Goal: Information Seeking & Learning: Learn about a topic

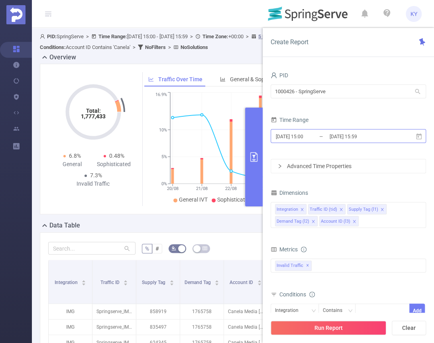
click at [313, 137] on input "2025-08-20 15:00" at bounding box center [307, 136] width 65 height 11
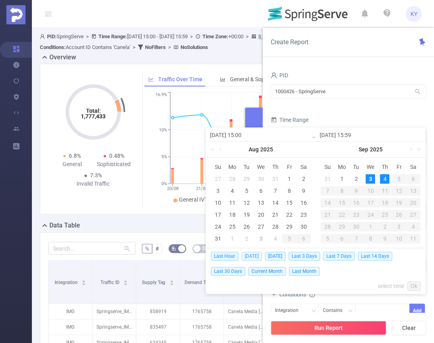
click at [250, 257] on span "Today" at bounding box center [252, 256] width 20 height 9
type input "2025-09-04 00:00"
type input "2025-09-04 23:59"
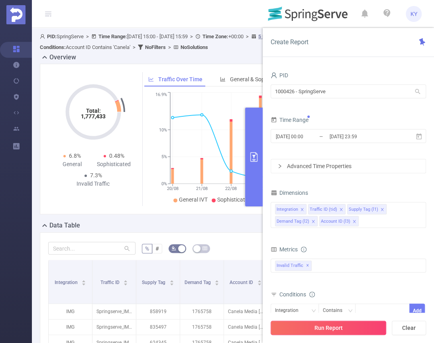
click at [306, 333] on button "Run Report" at bounding box center [329, 328] width 116 height 14
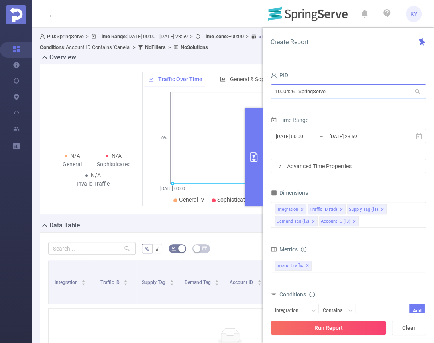
click at [333, 95] on input "1000426 - SpringServe" at bounding box center [349, 92] width 156 height 14
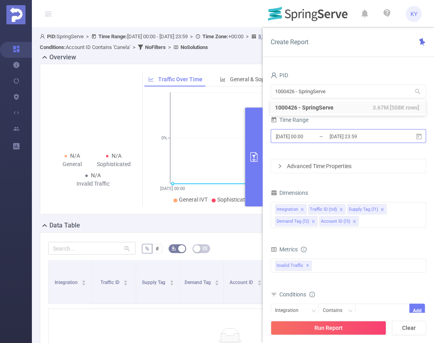
click at [374, 141] on input "2025-09-04 23:59" at bounding box center [361, 136] width 65 height 11
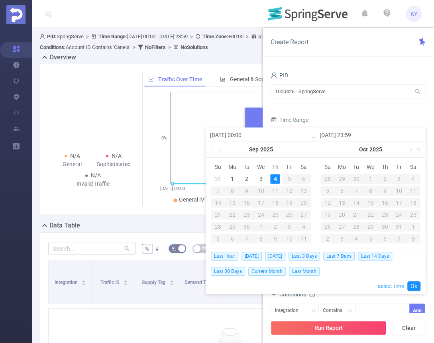
click at [278, 183] on div "4" at bounding box center [275, 179] width 10 height 10
click at [266, 181] on td "3" at bounding box center [261, 179] width 14 height 12
type input "2025-09-03 00:00"
click at [414, 281] on div "Last Hour Today Yesterday Last 3 Days Last 7 Days Last 14 Days Last 30 Days Cur…" at bounding box center [316, 270] width 210 height 45
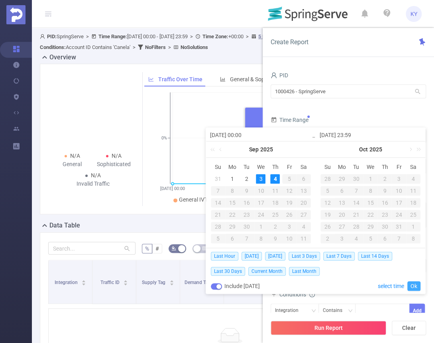
click at [419, 289] on link "Ok" at bounding box center [414, 287] width 13 height 10
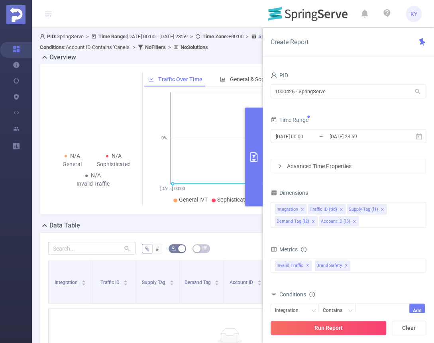
click at [377, 329] on button "Run Report" at bounding box center [329, 328] width 116 height 14
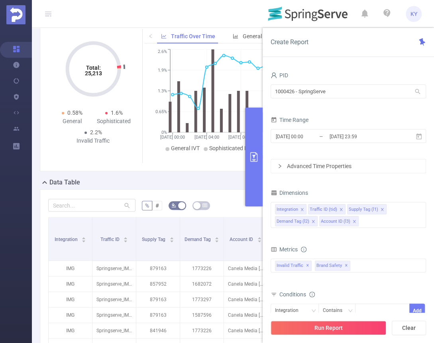
scroll to position [50, 0]
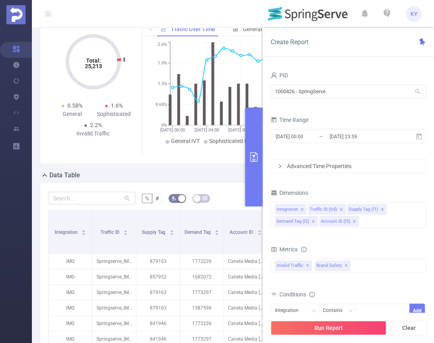
click at [259, 146] on button "primary" at bounding box center [254, 157] width 18 height 99
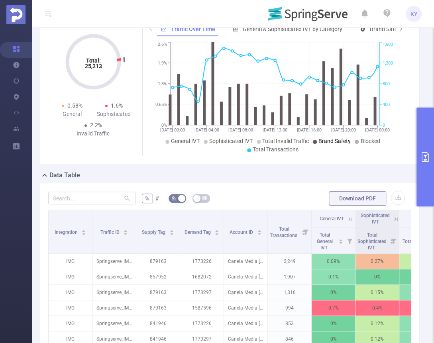
drag, startPoint x: 331, startPoint y: 140, endPoint x: 343, endPoint y: 138, distance: 12.0
click at [331, 140] on span "Brand Safety" at bounding box center [335, 141] width 32 height 6
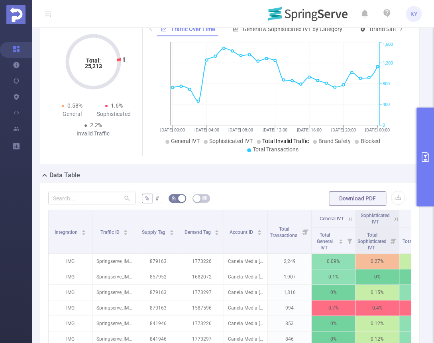
click at [296, 142] on span "Total Invalid Traffic" at bounding box center [285, 141] width 47 height 6
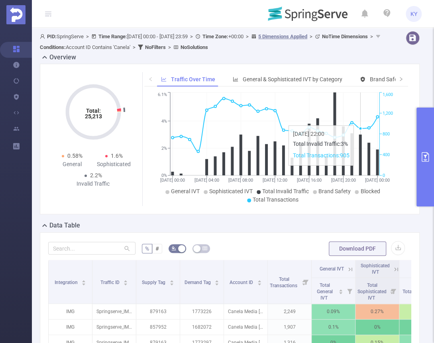
scroll to position [140, 0]
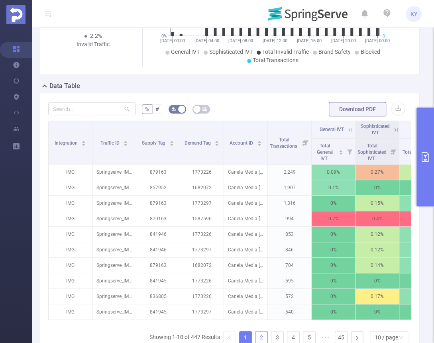
click at [256, 337] on link "2" at bounding box center [262, 338] width 12 height 12
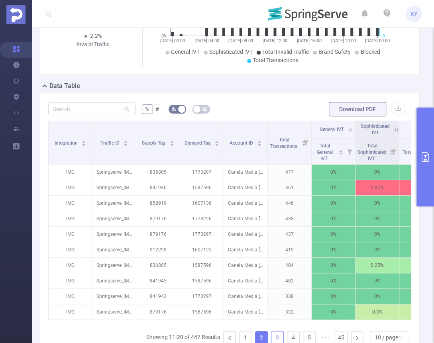
click at [275, 338] on link "3" at bounding box center [278, 338] width 12 height 12
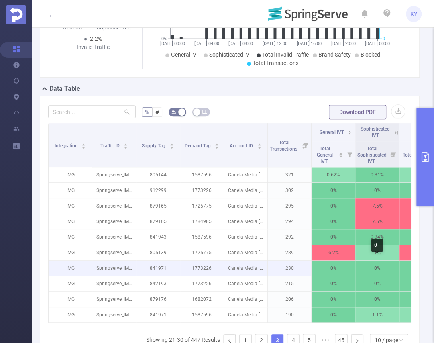
scroll to position [128, 0]
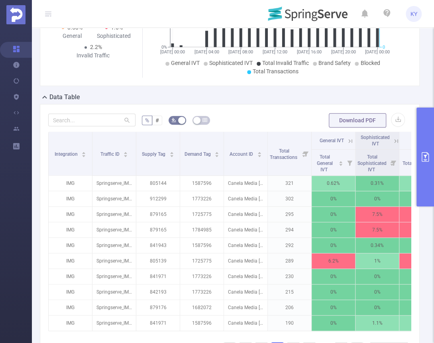
click at [393, 140] on icon at bounding box center [396, 141] width 7 height 7
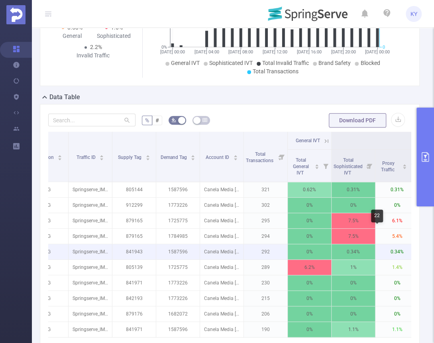
scroll to position [0, 223]
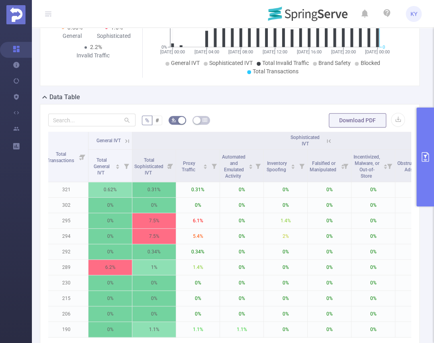
click at [125, 140] on icon at bounding box center [127, 141] width 7 height 7
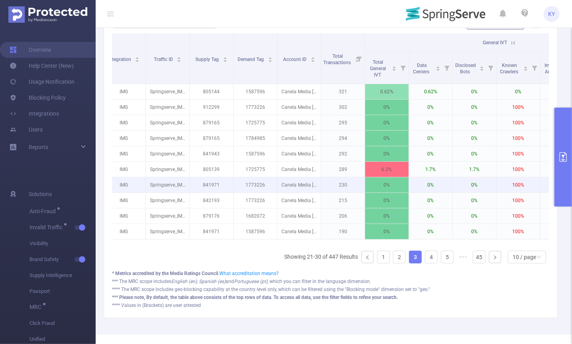
scroll to position [228, 0]
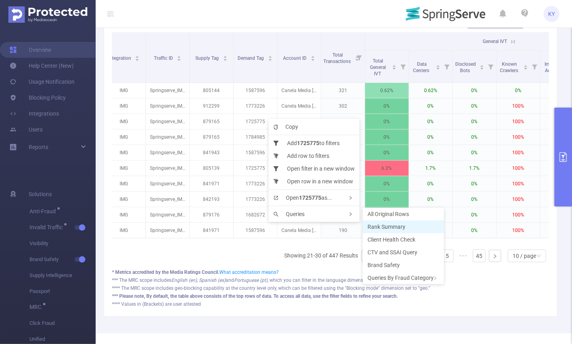
click at [403, 228] on span "Rank Summary" at bounding box center [387, 227] width 38 height 6
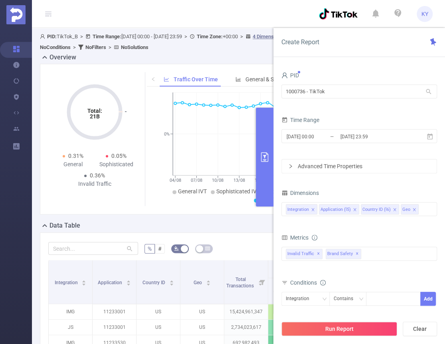
scroll to position [252, 0]
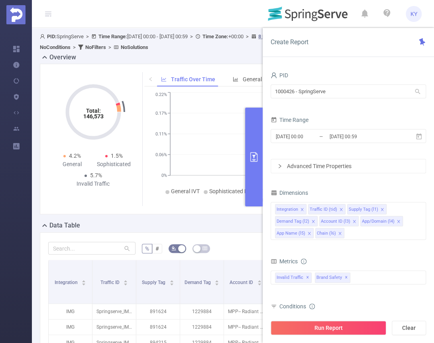
click at [252, 185] on button "primary" at bounding box center [254, 157] width 18 height 99
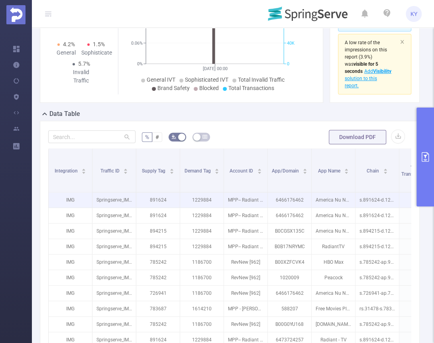
scroll to position [118, 0]
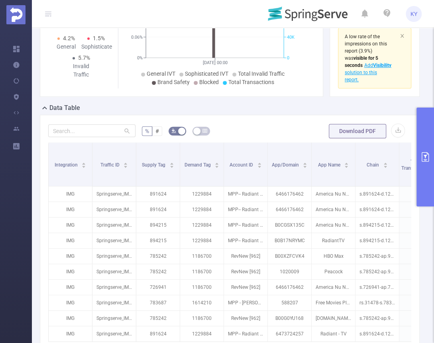
click at [414, 133] on div "% # Download PDF Integration Traffic ID Supply Tag Demand Tag Account ID App/Do…" at bounding box center [230, 268] width 380 height 306
click at [424, 135] on button "primary" at bounding box center [426, 157] width 18 height 99
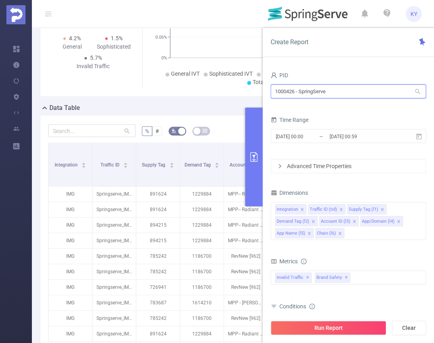
click at [336, 90] on input "1000426 - SpringServe" at bounding box center [349, 92] width 156 height 14
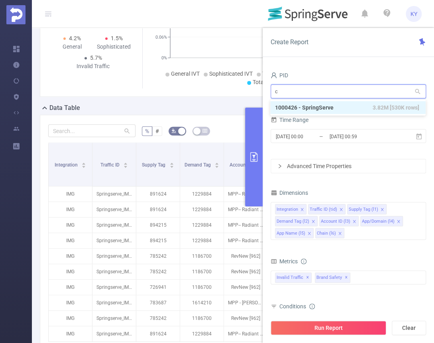
type input "ce"
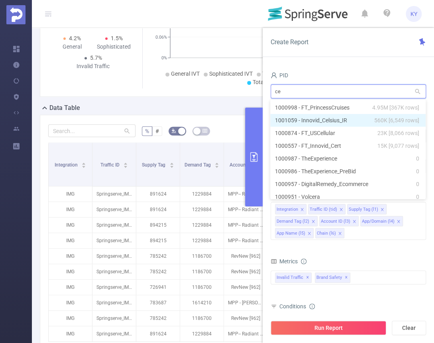
click at [346, 117] on li "1001059 - Innovid_Celsius_IR 560K [6,549 rows]" at bounding box center [348, 120] width 156 height 13
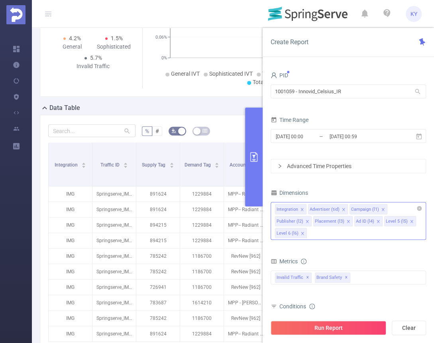
click at [304, 233] on li "Level 6 (l6)" at bounding box center [291, 233] width 32 height 10
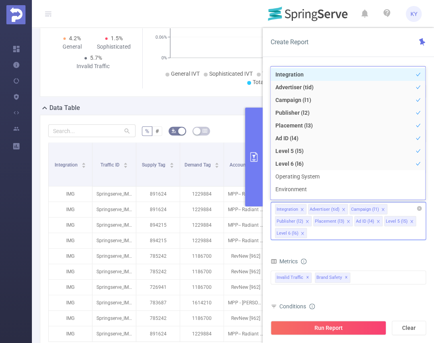
click at [298, 234] on li "Level 6 (l6)" at bounding box center [291, 233] width 32 height 10
click at [301, 234] on icon "icon: close" at bounding box center [303, 234] width 4 height 4
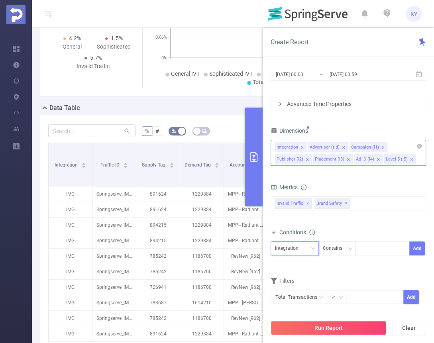
click at [295, 249] on div "Integration" at bounding box center [289, 248] width 29 height 13
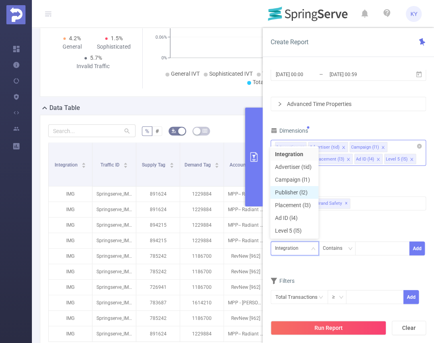
click at [300, 196] on li "Publisher (l2)" at bounding box center [294, 192] width 48 height 13
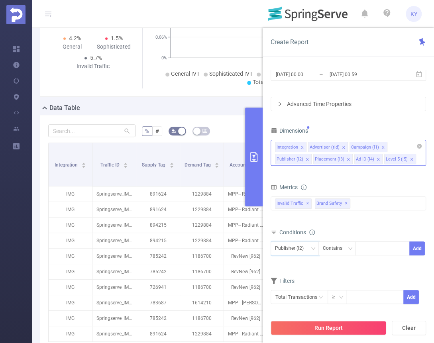
click at [376, 254] on span "Publisher (l2) Contains Add" at bounding box center [349, 249] width 156 height 14
click at [378, 247] on div at bounding box center [383, 248] width 46 height 13
paste input "783"
type input "783"
click at [384, 265] on li "783" at bounding box center [382, 263] width 55 height 13
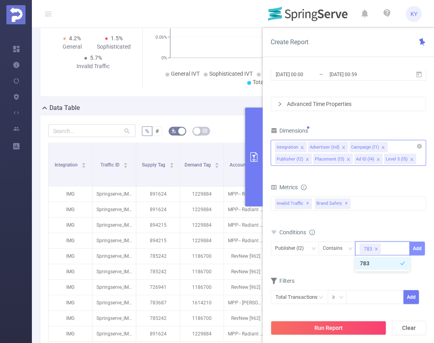
click at [415, 247] on button "Add" at bounding box center [418, 249] width 16 height 14
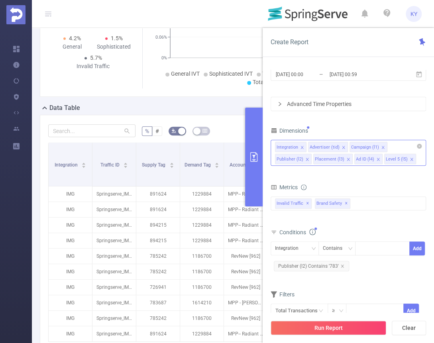
click at [371, 328] on button "Run Report" at bounding box center [329, 328] width 116 height 14
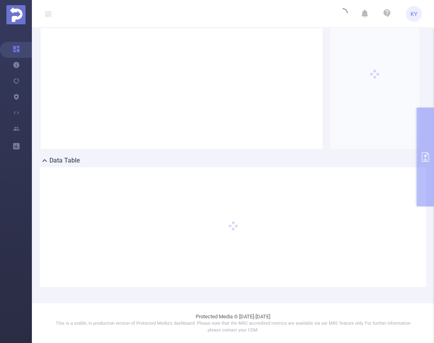
scroll to position [65, 0]
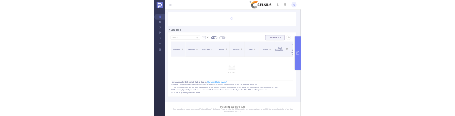
scroll to position [32, 0]
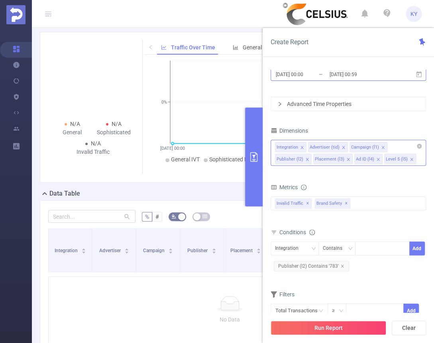
click at [363, 73] on input "2025-09-04 00:59" at bounding box center [361, 74] width 65 height 11
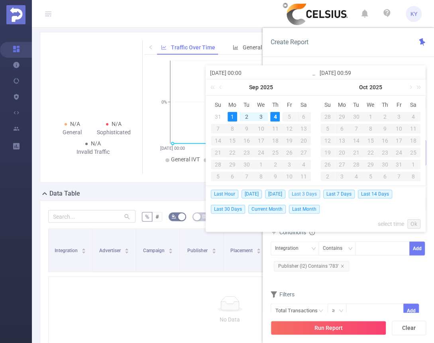
click at [315, 195] on span "Last 3 Days" at bounding box center [305, 194] width 32 height 9
type input "2025-09-01 00:00"
type input "2025-09-04 23:59"
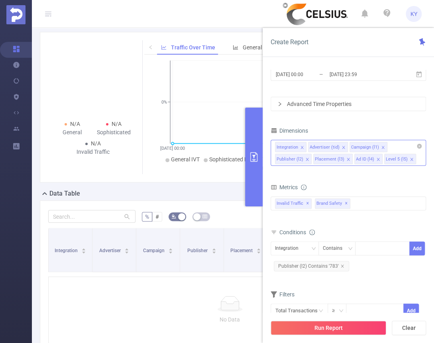
click at [345, 327] on button "Run Report" at bounding box center [329, 328] width 116 height 14
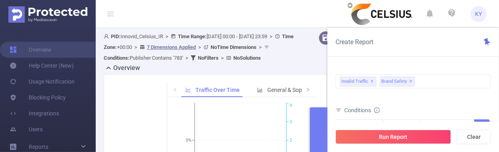
click at [116, 18] on header "KY" at bounding box center [249, 14] width 499 height 28
click at [110, 16] on icon at bounding box center [110, 14] width 6 height 6
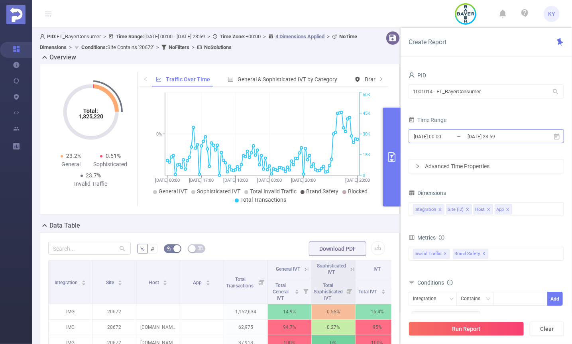
click at [494, 137] on input "2025-07-07 23:59" at bounding box center [499, 136] width 65 height 11
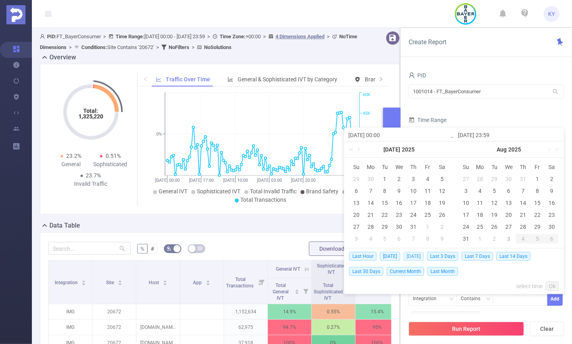
click at [422, 256] on span "Yesterday" at bounding box center [414, 256] width 20 height 9
type input "2025-09-03 00:00"
type input "[DATE] 23:59"
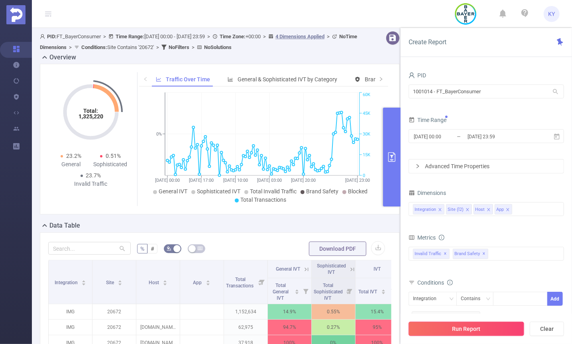
click at [495, 329] on button "Run Report" at bounding box center [467, 329] width 116 height 14
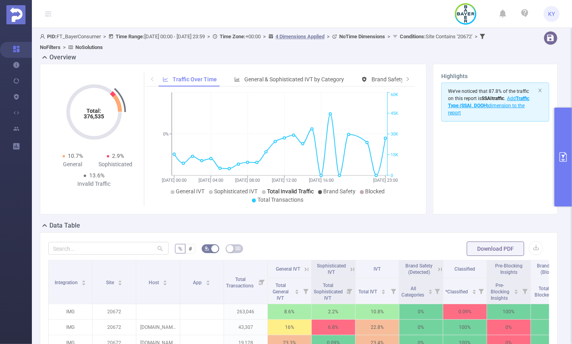
click at [269, 192] on span "Total Invalid Traffic" at bounding box center [291, 191] width 47 height 6
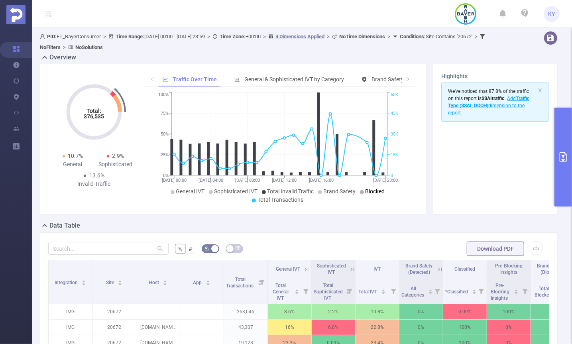
click at [371, 193] on span "Blocked" at bounding box center [376, 191] width 20 height 6
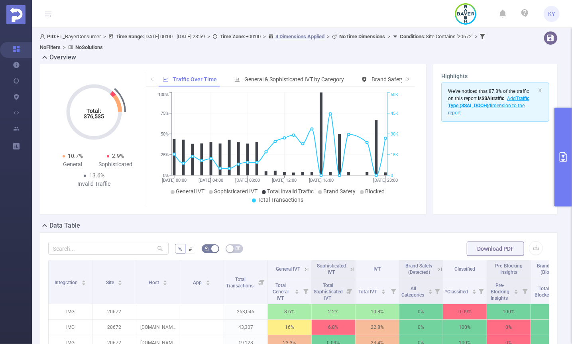
click at [562, 168] on button "primary" at bounding box center [564, 157] width 18 height 99
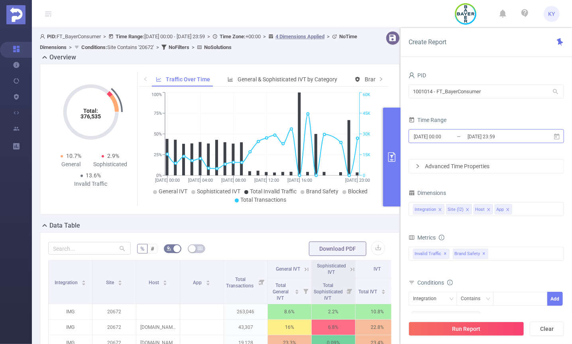
click at [509, 132] on input "[DATE] 23:59" at bounding box center [499, 136] width 65 height 11
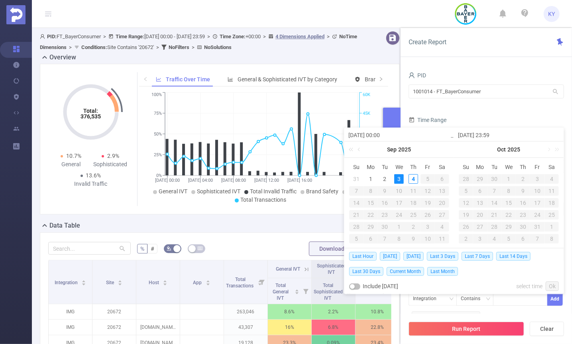
click at [380, 136] on input "2025-09-03 00:00" at bounding box center [400, 135] width 102 height 10
type input "2025-09-03 10:00"
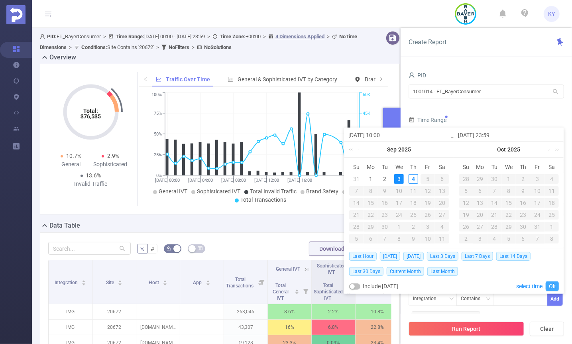
click at [556, 282] on link "Ok" at bounding box center [552, 287] width 13 height 10
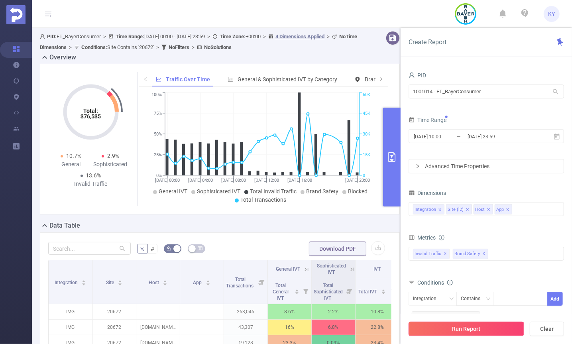
click at [501, 330] on button "Run Report" at bounding box center [467, 329] width 116 height 14
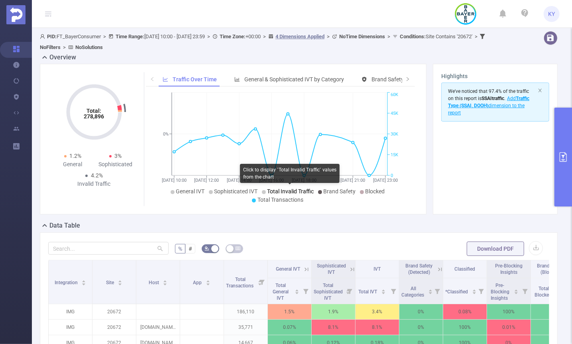
click at [293, 189] on span "Total Invalid Traffic" at bounding box center [291, 191] width 47 height 6
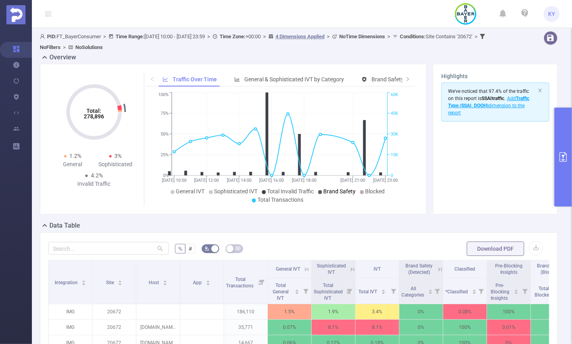
click at [330, 194] on span "Brand Safety" at bounding box center [340, 191] width 32 height 6
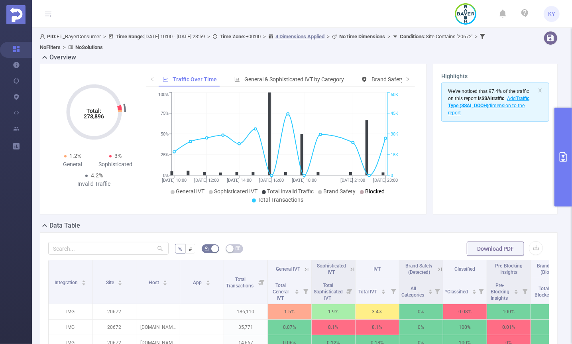
click at [370, 195] on li "Blocked" at bounding box center [372, 191] width 25 height 8
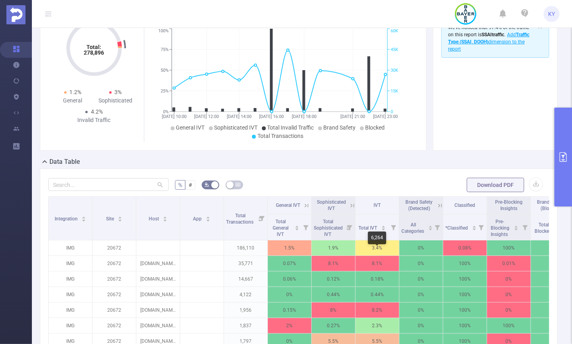
scroll to position [66, 0]
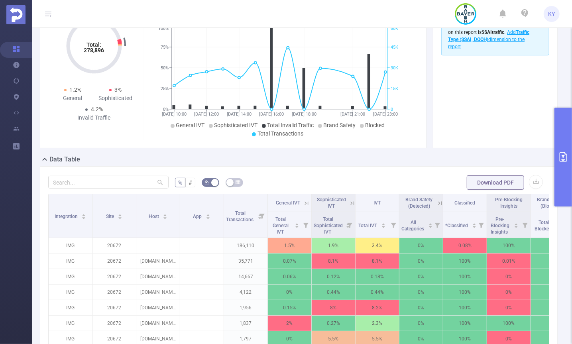
click at [304, 201] on icon at bounding box center [306, 203] width 7 height 7
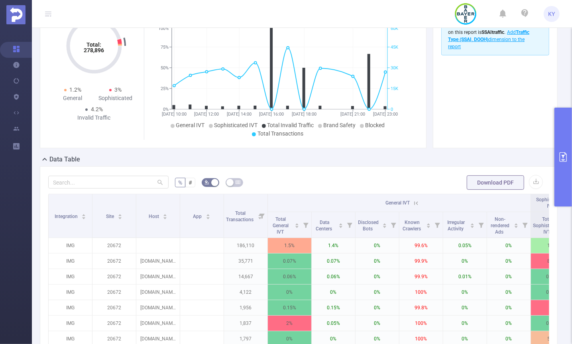
click at [414, 202] on icon at bounding box center [416, 203] width 7 height 7
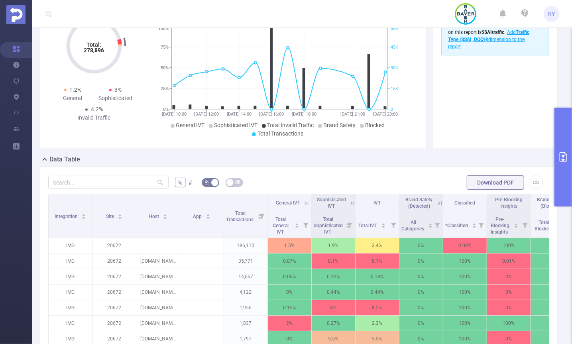
click at [359, 161] on div "Data Table" at bounding box center [302, 160] width 524 height 11
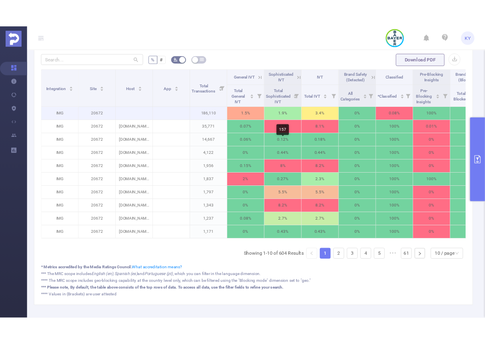
scroll to position [167, 0]
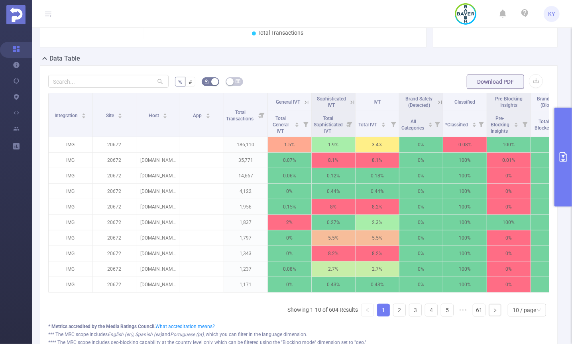
click at [350, 105] on icon at bounding box center [352, 102] width 7 height 7
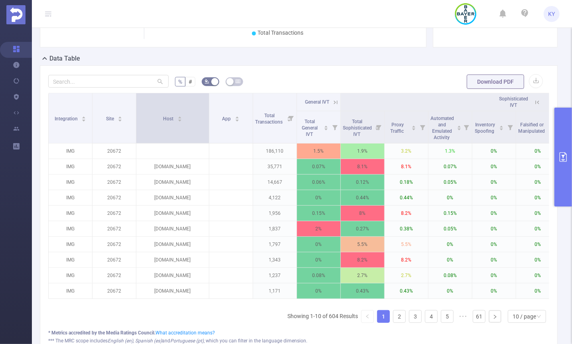
drag, startPoint x: 178, startPoint y: 137, endPoint x: 207, endPoint y: 138, distance: 29.1
click at [207, 138] on span at bounding box center [209, 118] width 4 height 50
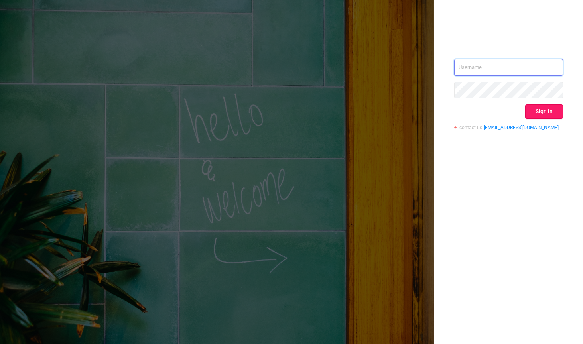
type input "[EMAIL_ADDRESS][DOMAIN_NAME]"
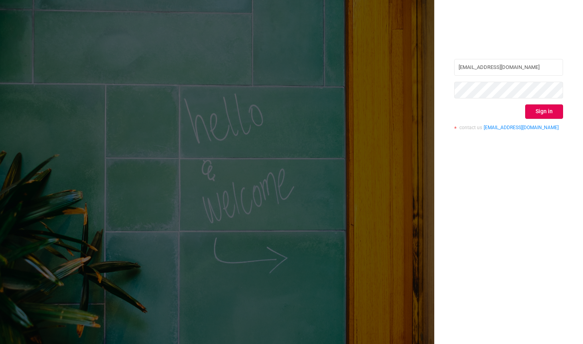
click at [541, 116] on button "Sign in" at bounding box center [544, 111] width 38 height 14
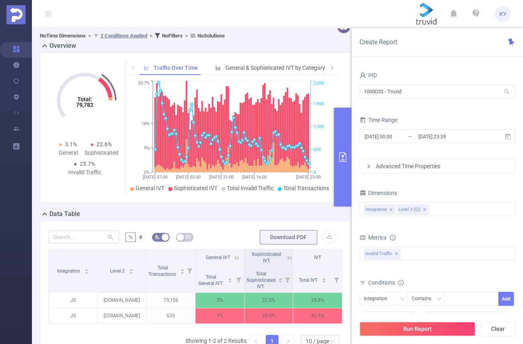
scroll to position [12, 0]
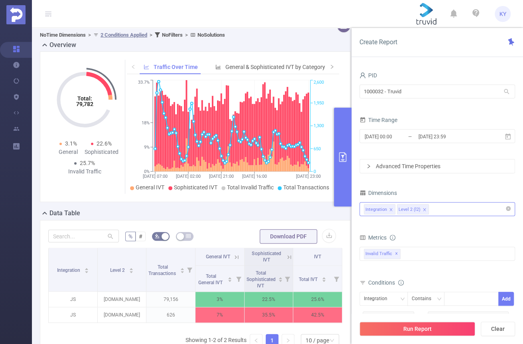
click at [461, 207] on div "Integration Level 2 (l2)" at bounding box center [437, 209] width 147 height 13
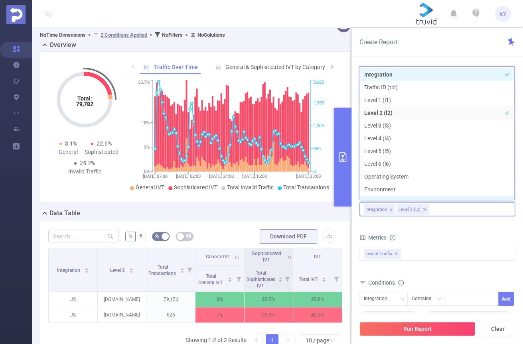
scroll to position [8, 0]
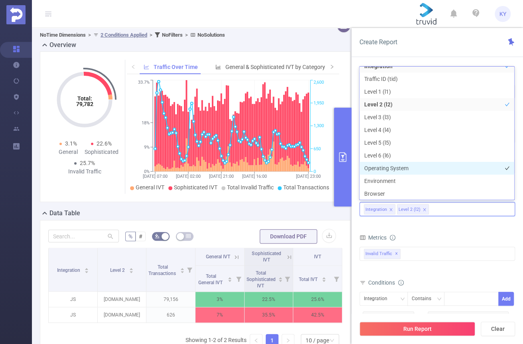
click at [422, 172] on li "Operating System" at bounding box center [436, 168] width 155 height 13
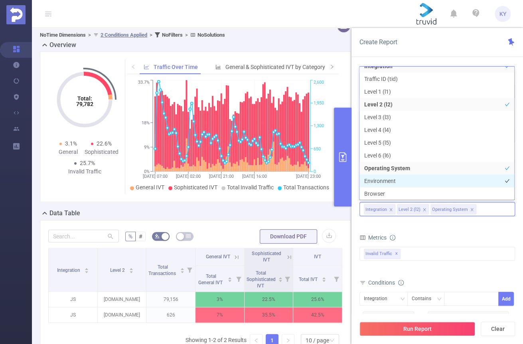
click at [418, 179] on li "Environment" at bounding box center [436, 181] width 155 height 13
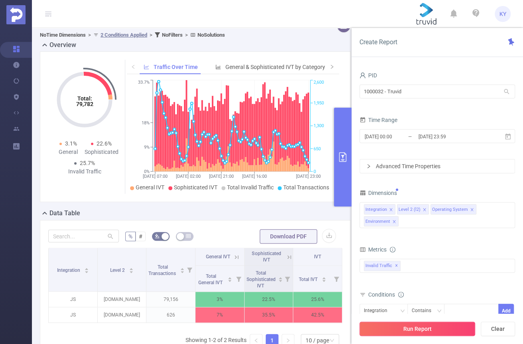
click at [424, 332] on button "Run Report" at bounding box center [417, 329] width 116 height 14
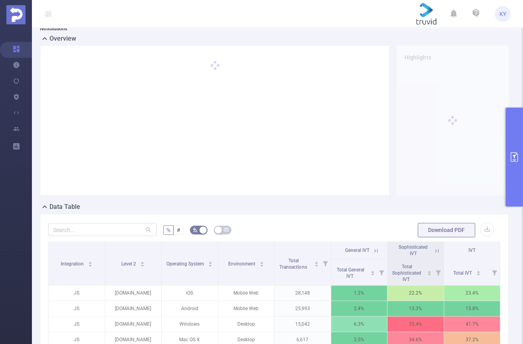
scroll to position [65, 0]
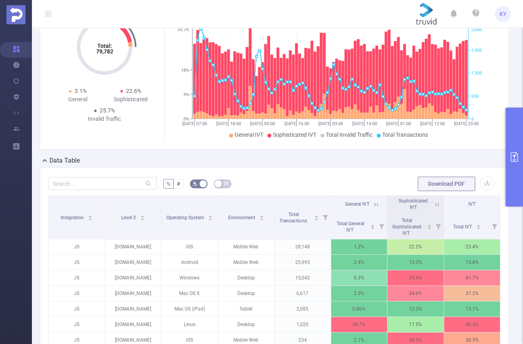
click at [512, 181] on button "primary" at bounding box center [514, 157] width 18 height 99
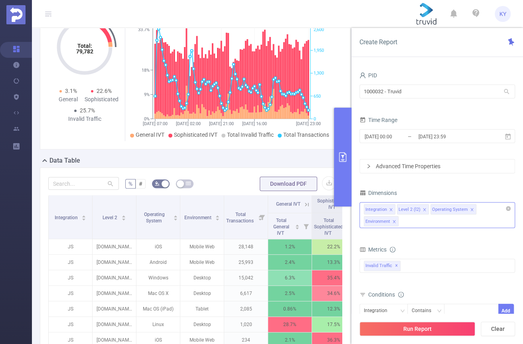
click at [436, 219] on div "Integration Level 2 (l2) Operating System Environment" at bounding box center [437, 215] width 156 height 26
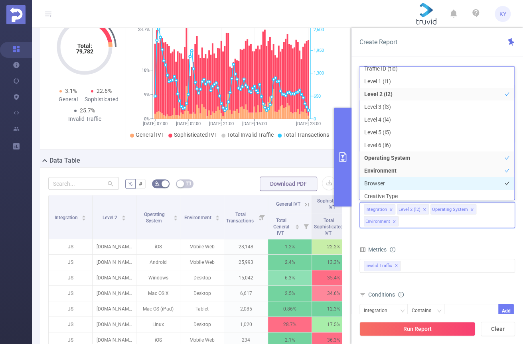
click at [387, 183] on li "Browser" at bounding box center [436, 183] width 155 height 13
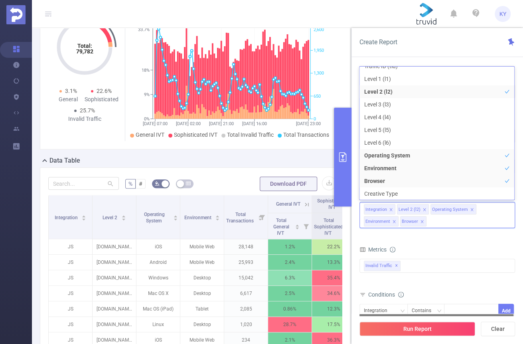
click at [409, 315] on div at bounding box center [436, 315] width 154 height 2
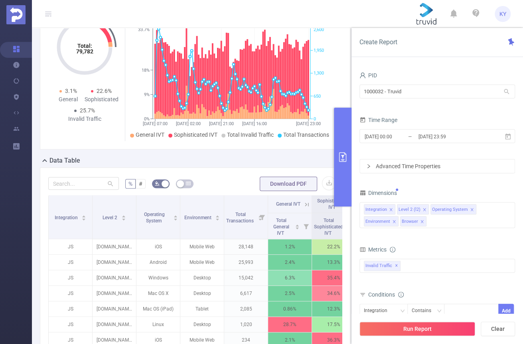
drag, startPoint x: 410, startPoint y: 339, endPoint x: 407, endPoint y: 343, distance: 5.4
click at [410, 341] on div "Run Report Clear" at bounding box center [436, 329] width 171 height 30
click at [394, 336] on button "Run Report" at bounding box center [417, 329] width 116 height 14
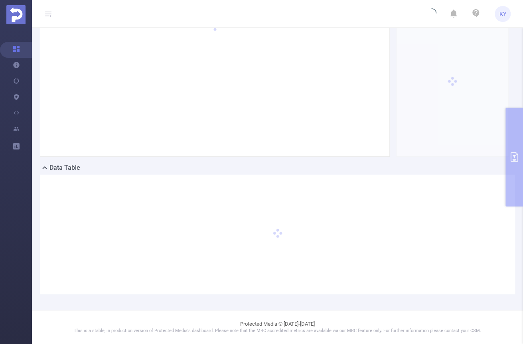
scroll to position [57, 0]
click at [393, 327] on footer "Protected Media © 2015-2025 This is a stable, in production version of Protecte…" at bounding box center [277, 328] width 491 height 34
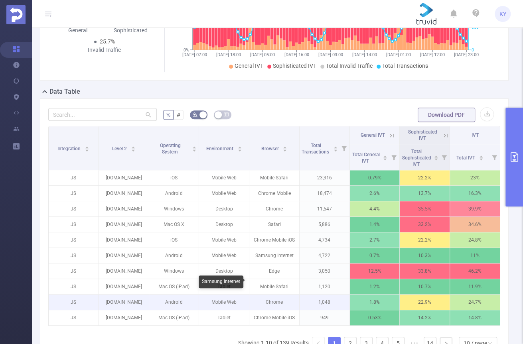
scroll to position [152, 0]
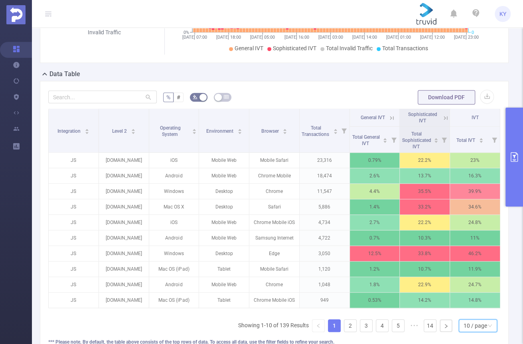
click at [471, 328] on div "10 / page" at bounding box center [475, 326] width 24 height 12
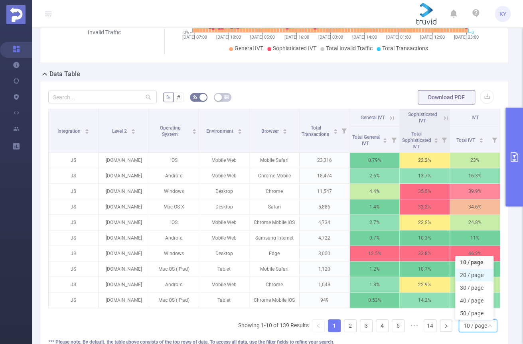
click at [479, 276] on li "20 / page" at bounding box center [474, 275] width 38 height 13
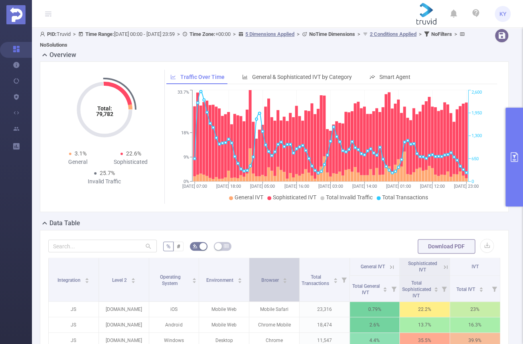
scroll to position [0, 0]
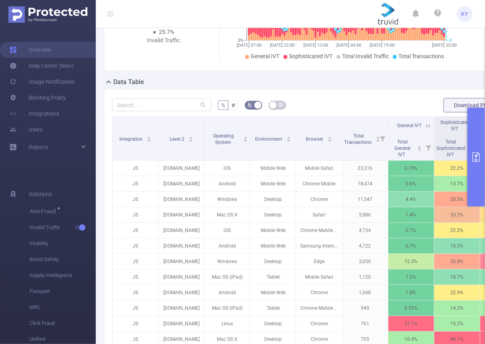
scroll to position [382, 0]
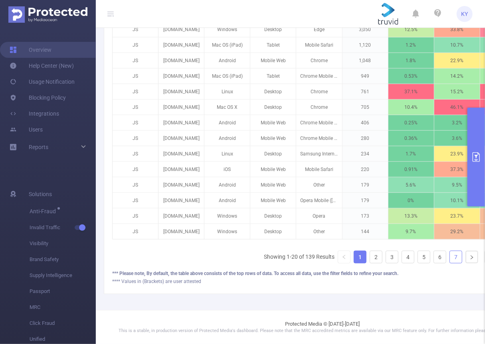
click at [449, 252] on link "7" at bounding box center [455, 257] width 12 height 12
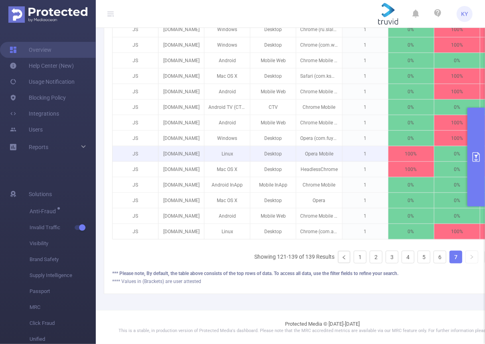
scroll to position [134, 0]
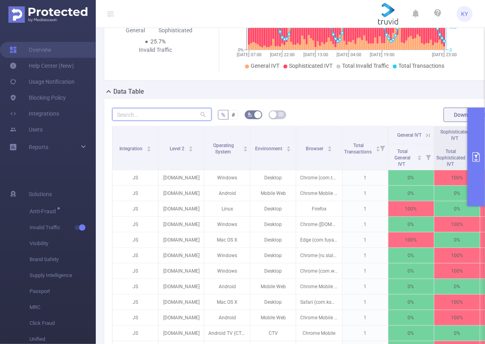
click at [155, 118] on input "text" at bounding box center [161, 114] width 99 height 13
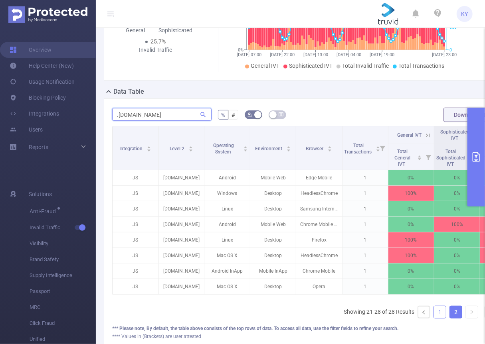
type input ".co.il"
click at [434, 316] on link "1" at bounding box center [440, 312] width 12 height 12
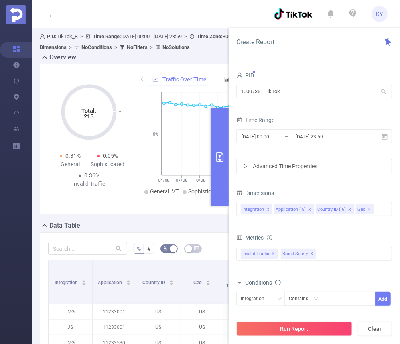
scroll to position [252, 0]
